Goal: Complete application form: Complete application form

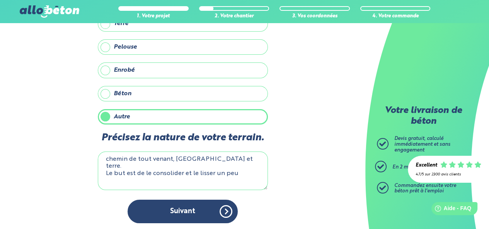
click at [223, 156] on textarea "chemin de tout venant, [GEOGRAPHIC_DATA] et terre. Le but est de le consolider …" at bounding box center [183, 171] width 170 height 39
click at [148, 173] on textarea "chemin de tout venant, cailloux et terre qui se ravine à chaque pluie forte. Le…" at bounding box center [183, 171] width 170 height 39
click at [176, 173] on textarea "chemin de tout venant, cailloux et terre qui se ravine à chaque pluie forte. Le…" at bounding box center [183, 171] width 170 height 39
click at [215, 175] on textarea "chemin de tout venant, cailloux et terre qui se ravine à chaque pluie forte. Le…" at bounding box center [183, 171] width 170 height 39
drag, startPoint x: 248, startPoint y: 172, endPoint x: 249, endPoint y: 177, distance: 5.2
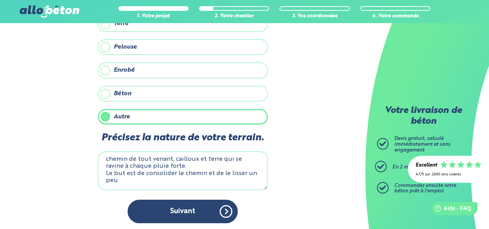
click at [249, 177] on textarea "chemin de tout venant, cailloux et terre qui se ravine à chaque pluie forte. Le…" at bounding box center [183, 171] width 170 height 39
click at [129, 159] on textarea "chemin de tout venant, cailloux et terre qui se ravine à chaque pluie forte. Le…" at bounding box center [183, 171] width 170 height 39
type textarea "chemin d'accès de tout venant, cailloux et terre qui se ravine à chaque pluie f…"
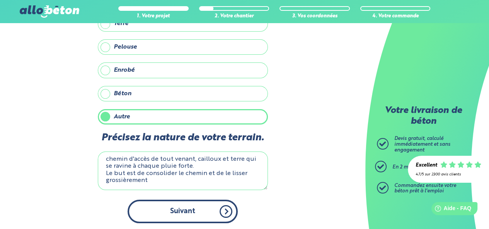
click at [197, 209] on button "Suivant" at bounding box center [182, 212] width 110 height 24
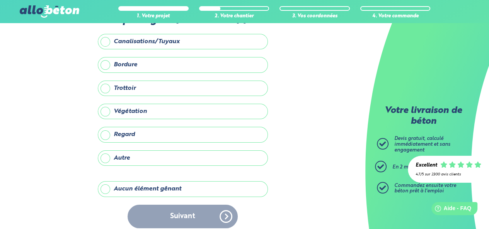
scroll to position [43, 0]
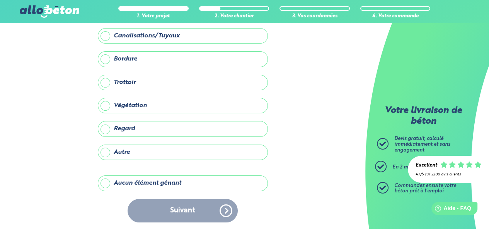
click at [173, 182] on label "Aucun élément gênant" at bounding box center [183, 183] width 170 height 15
click at [0, 0] on input "Aucun élément gênant" at bounding box center [0, 0] width 0 height 0
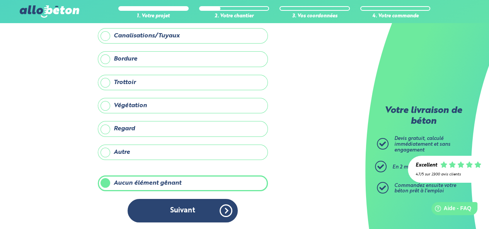
scroll to position [42, 0]
click at [198, 212] on button "Suivant" at bounding box center [182, 212] width 110 height 24
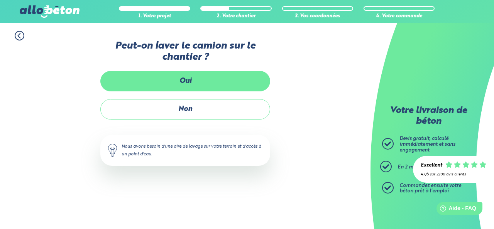
click at [207, 83] on label "Oui" at bounding box center [185, 81] width 170 height 20
click at [0, 0] on input "Oui" at bounding box center [0, 0] width 0 height 0
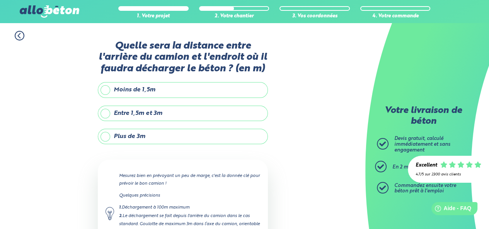
click at [104, 87] on label "Moins de 1,5m" at bounding box center [183, 89] width 170 height 15
click at [0, 0] on input "Moins de 1,5m" at bounding box center [0, 0] width 0 height 0
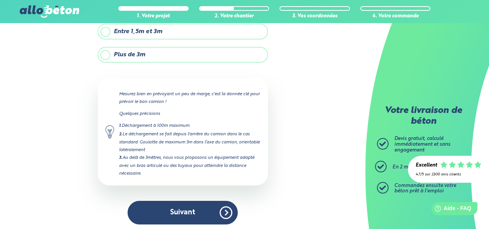
scroll to position [83, 0]
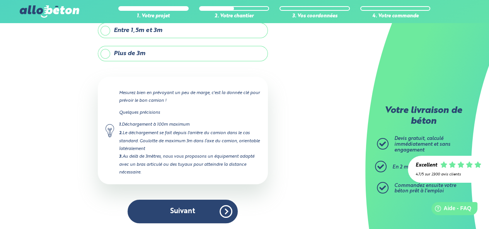
click at [195, 206] on button "Suivant" at bounding box center [182, 212] width 110 height 24
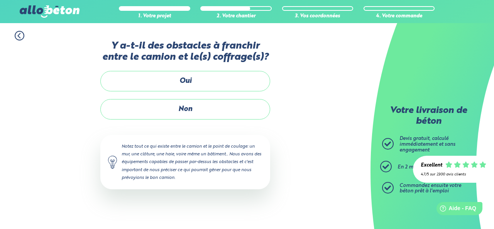
click at [195, 111] on label "Non" at bounding box center [185, 109] width 170 height 20
click at [0, 0] on input "Non" at bounding box center [0, 0] width 0 height 0
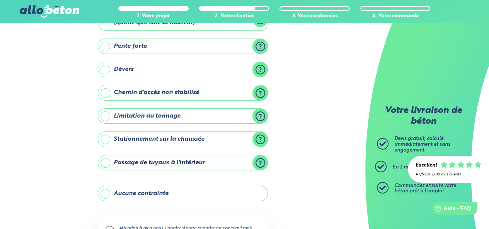
scroll to position [50, 0]
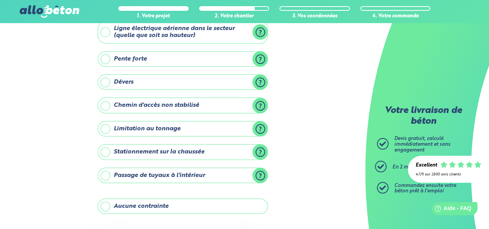
click at [102, 104] on label "Chemin d'accès non stabilisé" at bounding box center [183, 105] width 170 height 15
click at [0, 0] on input "Chemin d'accès non stabilisé" at bounding box center [0, 0] width 0 height 0
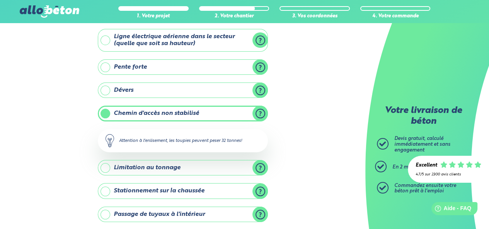
scroll to position [51, 0]
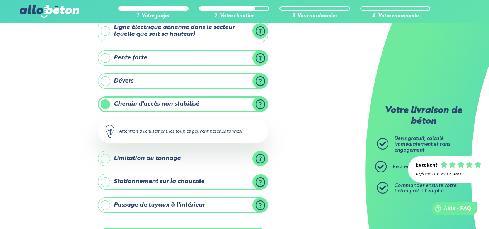
click at [106, 103] on label "Chemin d'accès non stabilisé" at bounding box center [183, 104] width 170 height 15
click at [0, 0] on input "Chemin d'accès non stabilisé" at bounding box center [0, 0] width 0 height 0
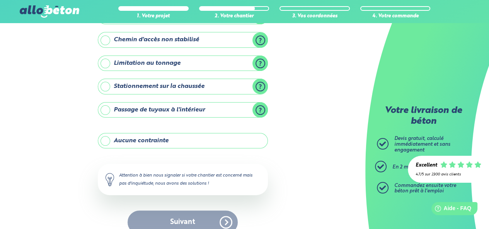
scroll to position [127, 0]
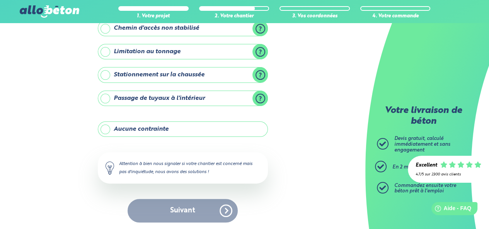
click at [149, 128] on label "Aucune contrainte" at bounding box center [183, 129] width 170 height 15
click at [0, 0] on input "Aucune contrainte" at bounding box center [0, 0] width 0 height 0
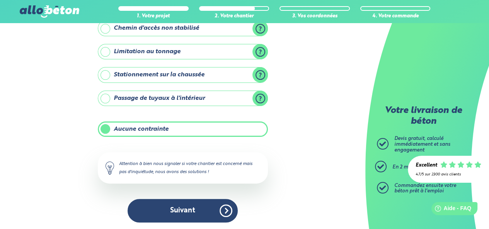
scroll to position [127, 0]
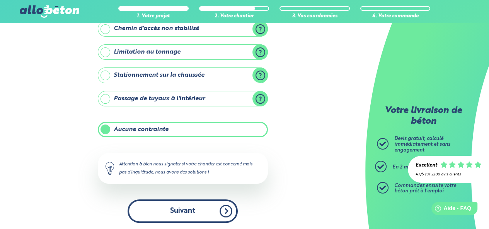
click at [184, 210] on button "Suivant" at bounding box center [182, 212] width 110 height 24
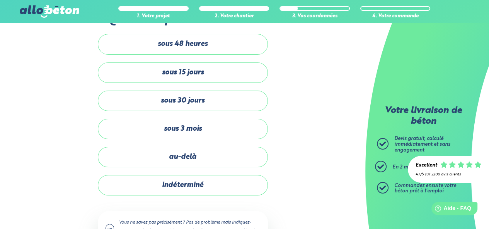
scroll to position [51, 0]
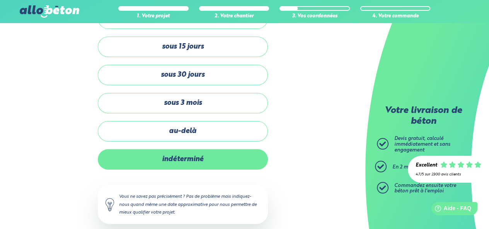
click at [221, 157] on label "indéterminé" at bounding box center [183, 159] width 170 height 20
click at [0, 0] on input "indéterminé" at bounding box center [0, 0] width 0 height 0
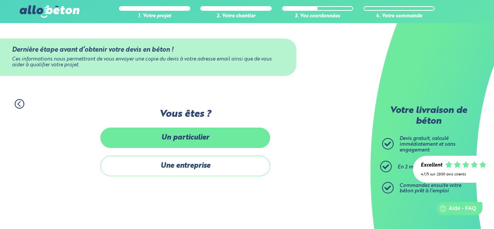
click at [197, 141] on label "Un particulier" at bounding box center [185, 138] width 170 height 20
click at [0, 0] on input "Un particulier" at bounding box center [0, 0] width 0 height 0
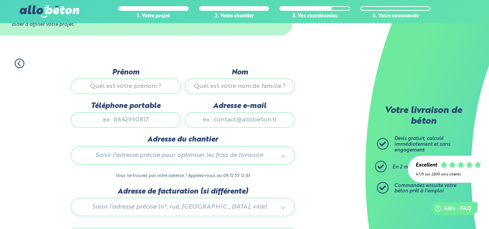
scroll to position [11, 0]
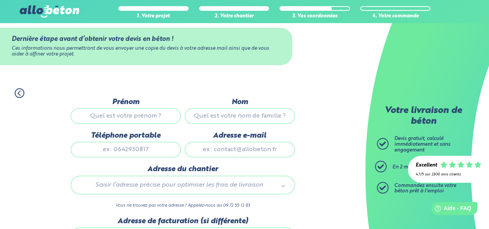
click at [120, 115] on input "Prénom" at bounding box center [126, 116] width 110 height 15
type input "[PERSON_NAME]"
type input "GRECO"
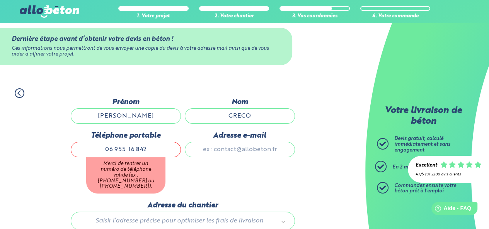
click at [136, 150] on input "06 955 16 842" at bounding box center [126, 149] width 110 height 15
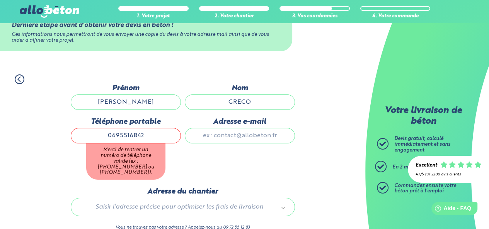
scroll to position [37, 0]
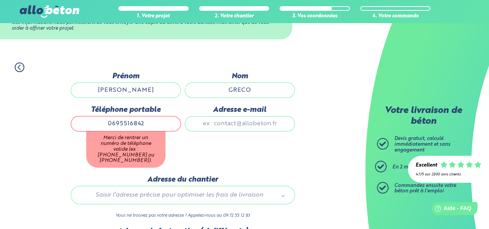
type input "0695516842"
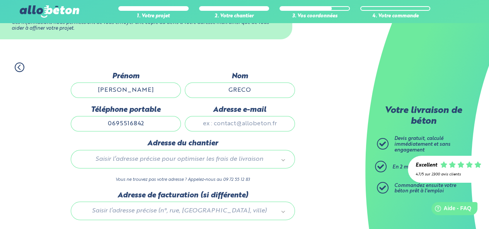
click at [209, 126] on input "Adresse e-mail" at bounding box center [240, 123] width 110 height 15
type input "[EMAIL_ADDRESS][DOMAIN_NAME]"
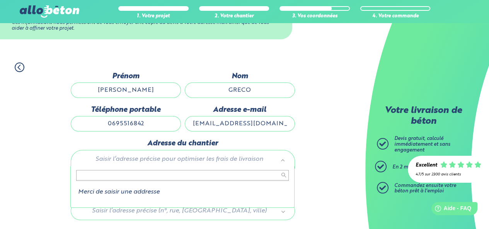
click at [123, 175] on input "text" at bounding box center [182, 175] width 212 height 11
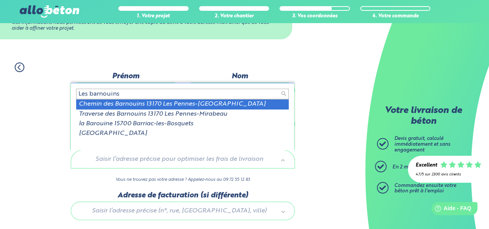
type input "Les barnouins"
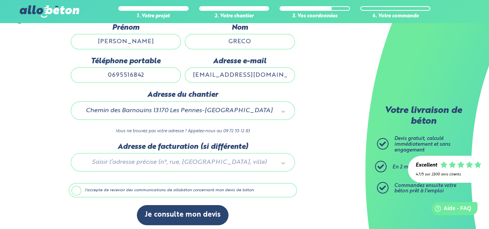
scroll to position [88, 0]
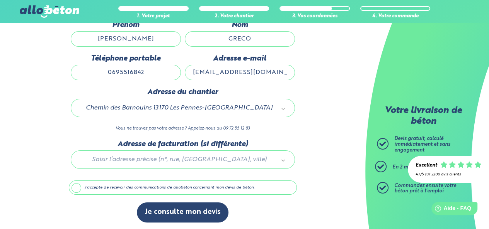
click at [151, 159] on div at bounding box center [183, 158] width 228 height 37
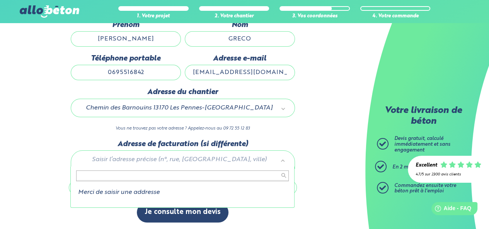
click at [273, 175] on input "text" at bounding box center [182, 176] width 212 height 11
click at [191, 175] on input "text" at bounding box center [182, 176] width 212 height 11
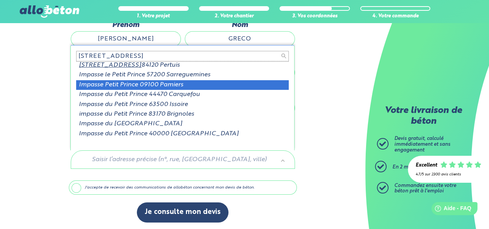
scroll to position [0, 0]
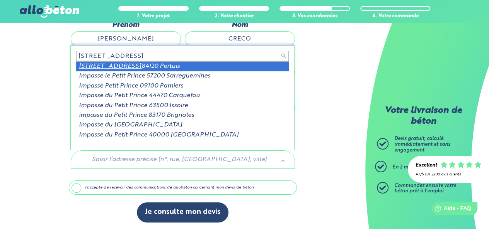
type input "[STREET_ADDRESS]"
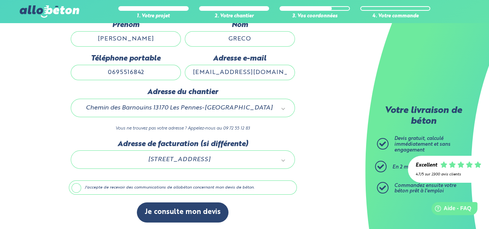
click at [76, 186] on label "J'accepte de recevoir des communications de allobéton concernant mon devis de b…" at bounding box center [183, 188] width 228 height 15
click at [0, 0] on input "J'accepte de recevoir des communications de allobéton concernant mon devis de b…" at bounding box center [0, 0] width 0 height 0
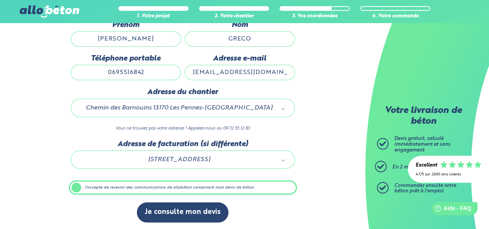
scroll to position [88, 0]
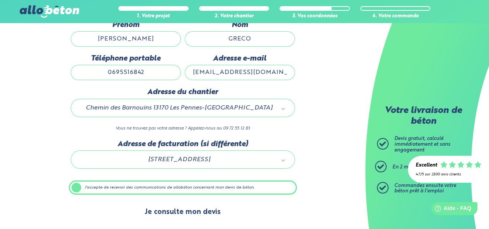
click at [168, 215] on button "Je consulte mon devis" at bounding box center [183, 213] width 92 height 20
